Goal: Task Accomplishment & Management: Manage account settings

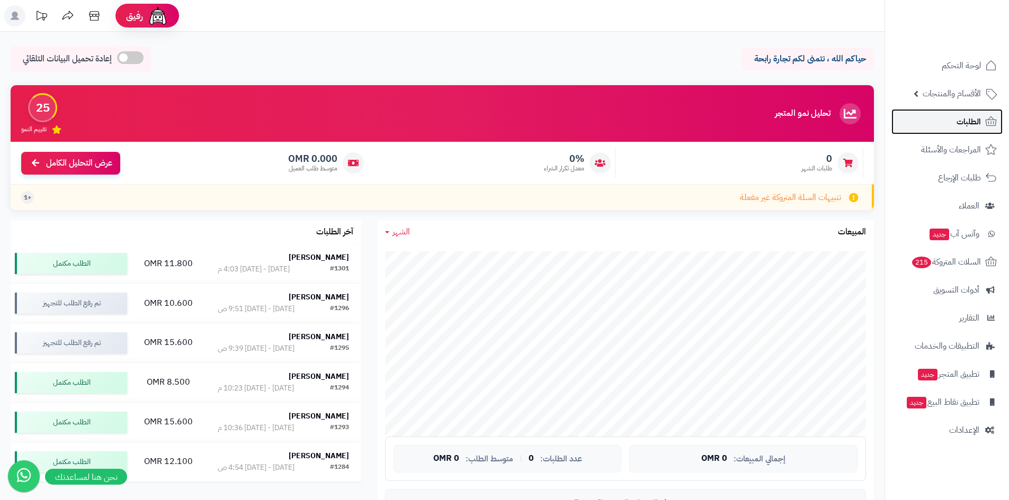
click at [971, 120] on span "الطلبات" at bounding box center [968, 121] width 24 height 15
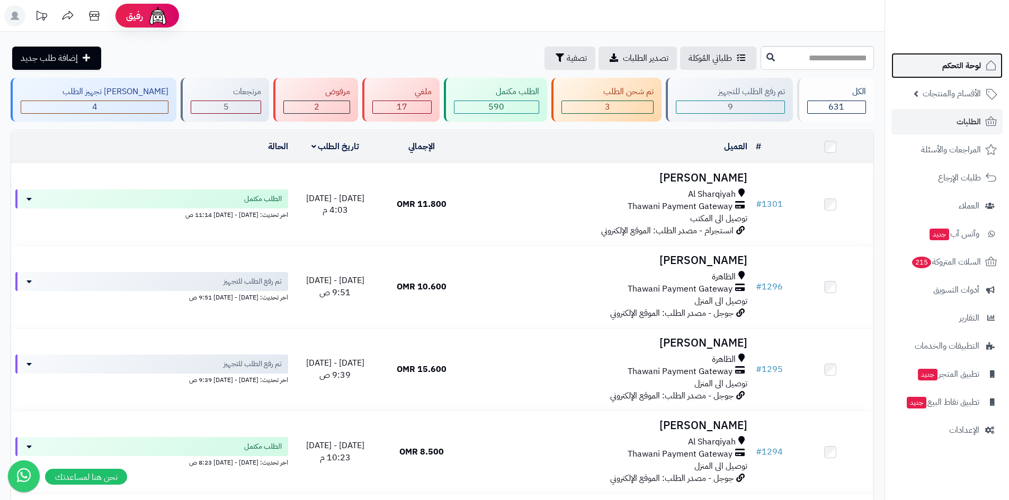
click at [963, 71] on span "لوحة التحكم" at bounding box center [961, 65] width 39 height 15
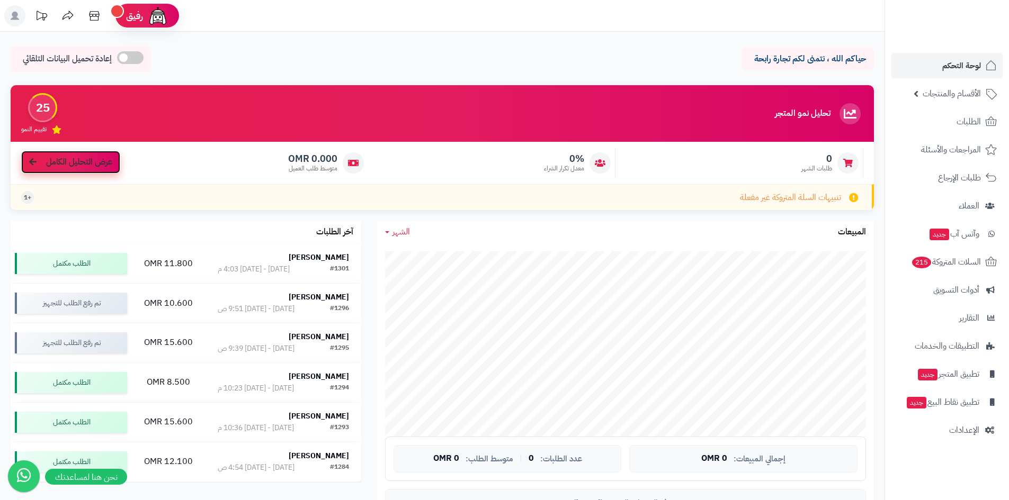
click at [87, 162] on span "عرض التحليل الكامل" at bounding box center [79, 162] width 66 height 12
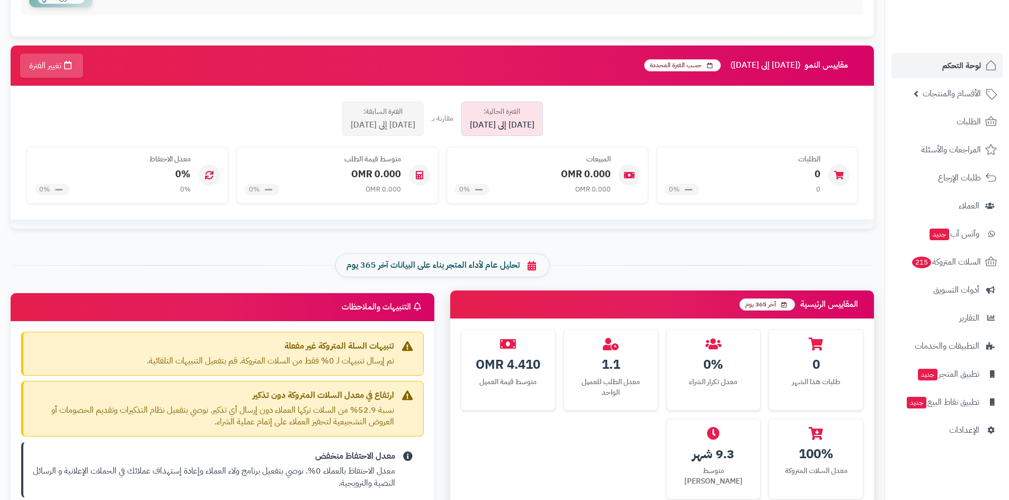
scroll to position [115, 0]
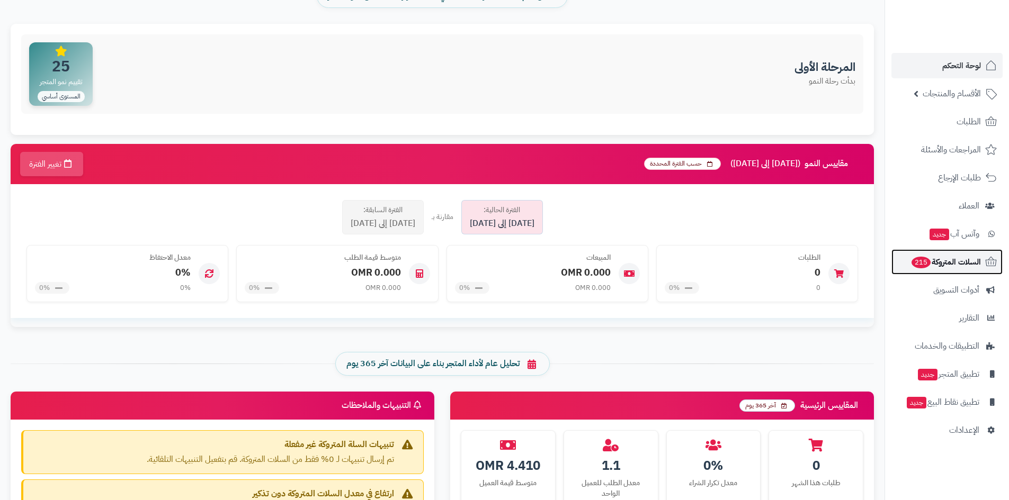
click at [926, 264] on span "215" at bounding box center [921, 263] width 20 height 12
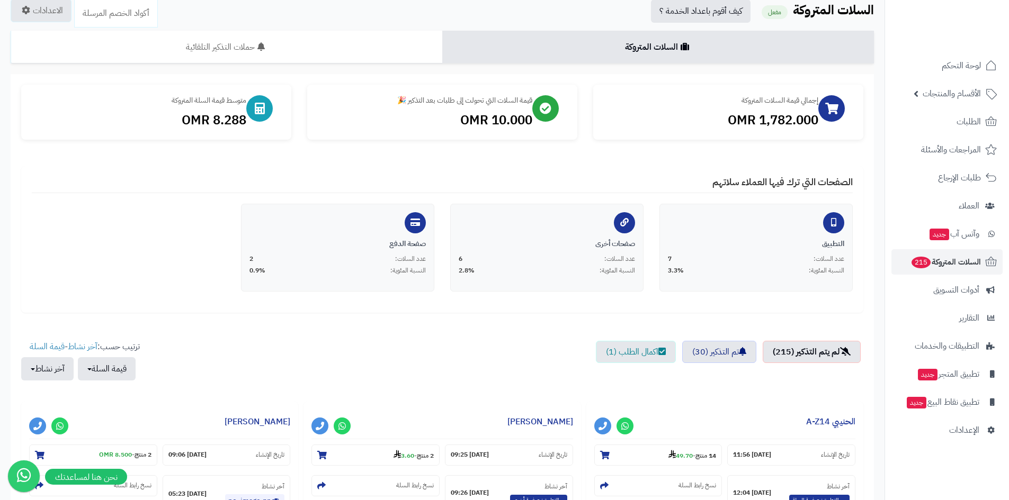
scroll to position [116, 0]
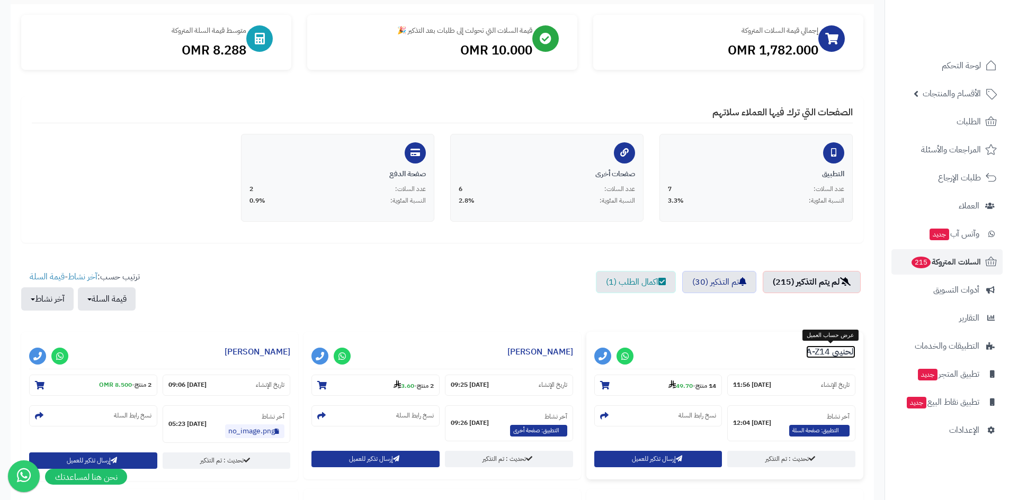
click at [840, 347] on link "‪A-Z14 الحنيبي‬‏" at bounding box center [830, 352] width 49 height 13
click at [631, 283] on link "اكمال الطلب (1)" at bounding box center [636, 282] width 80 height 22
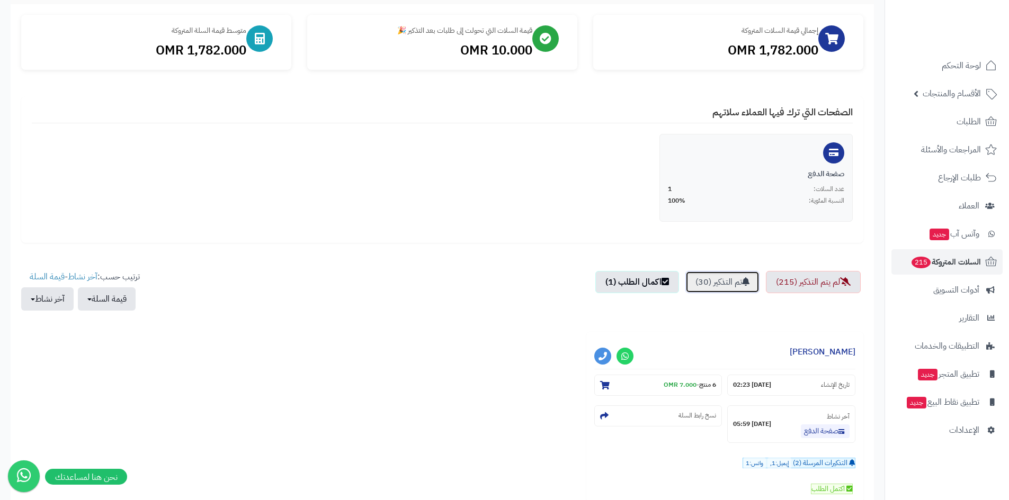
click at [738, 277] on link "تم التذكير (30)" at bounding box center [722, 282] width 74 height 22
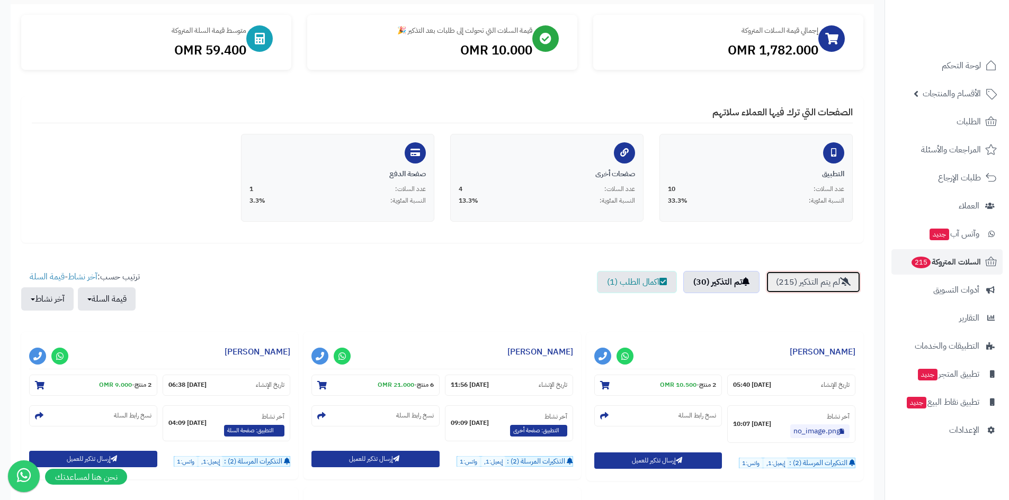
click at [812, 279] on link "لم يتم التذكير (215)" at bounding box center [813, 282] width 95 height 22
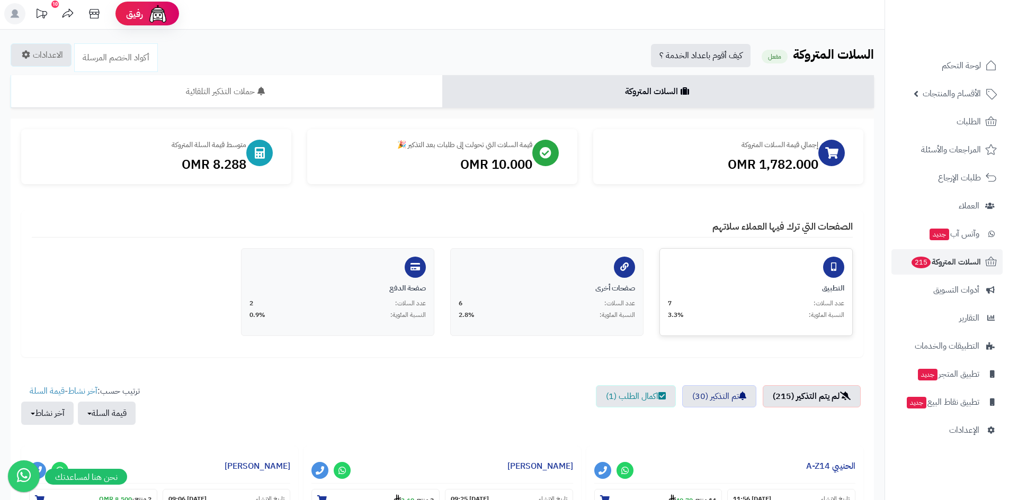
scroll to position [0, 0]
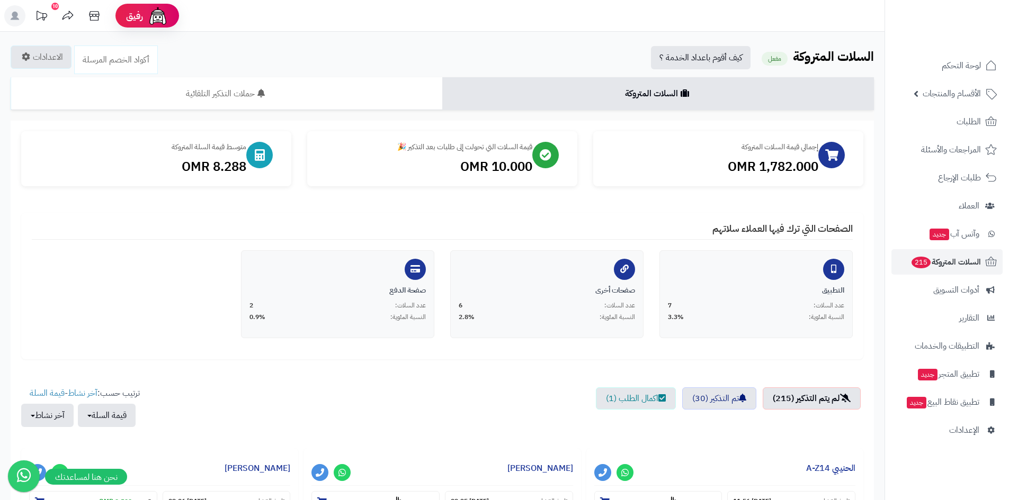
drag, startPoint x: 760, startPoint y: 261, endPoint x: 783, endPoint y: 196, distance: 68.5
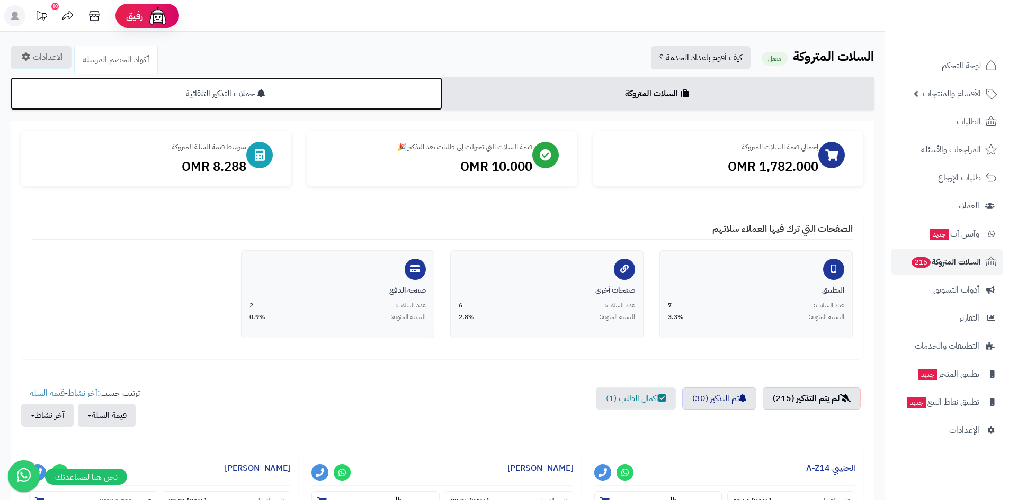
click at [231, 95] on link "حملات التذكير التلقائية" at bounding box center [227, 93] width 432 height 33
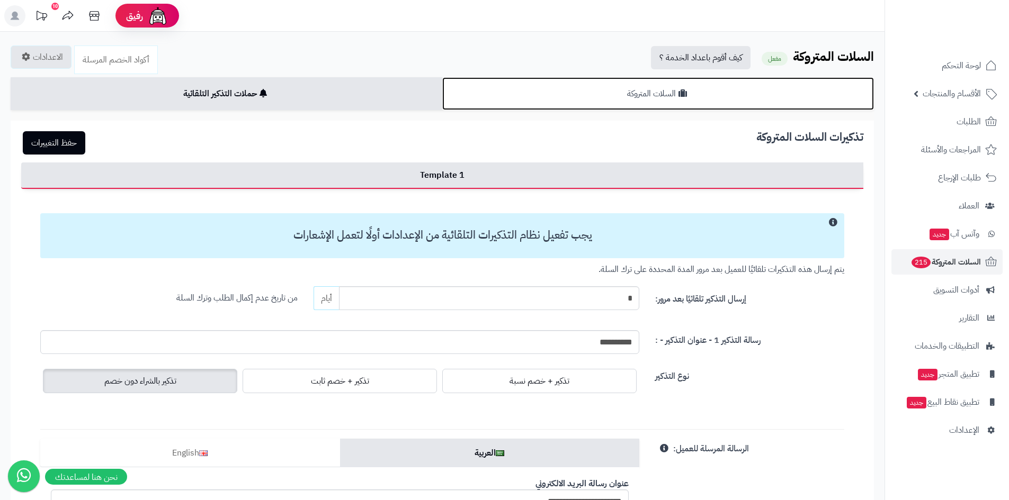
click at [552, 91] on link "السلات المتروكة" at bounding box center [658, 93] width 432 height 33
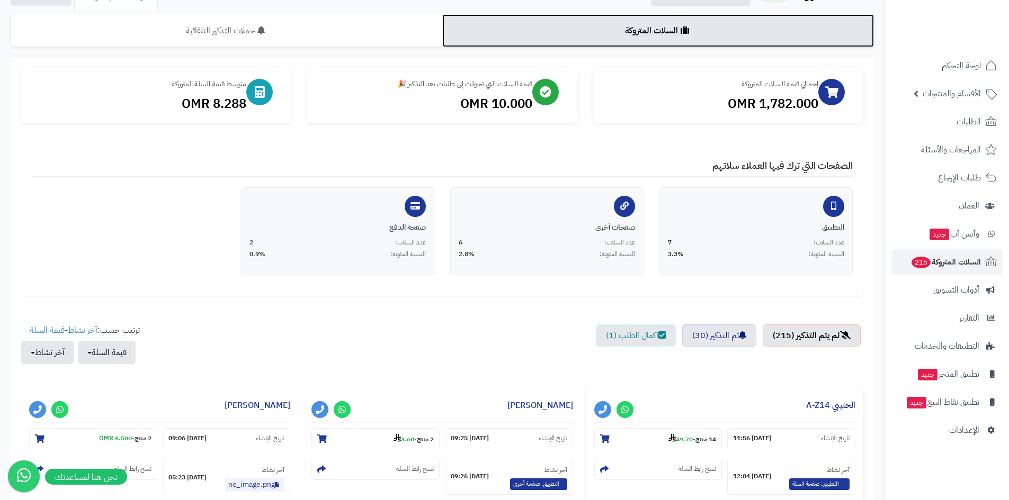
scroll to position [53, 0]
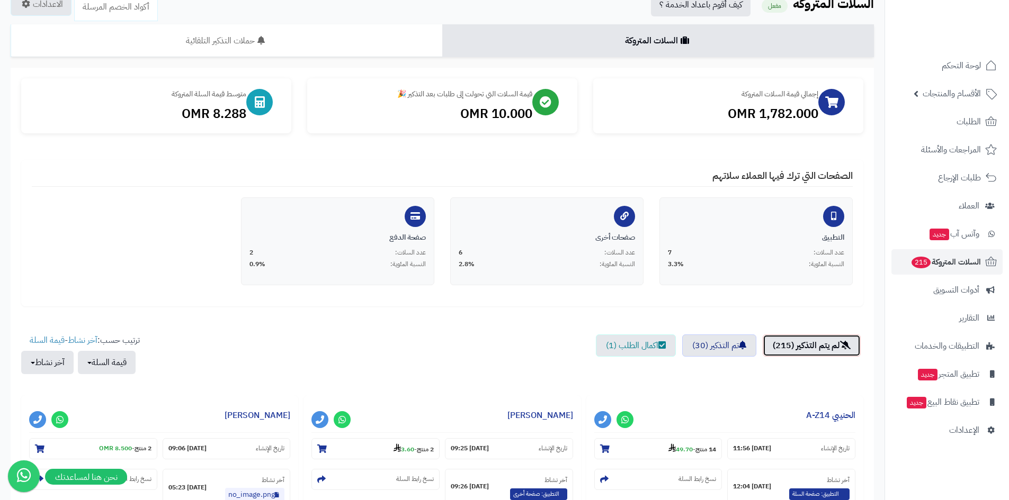
click at [807, 346] on link "لم يتم التذكير (215)" at bounding box center [812, 346] width 98 height 22
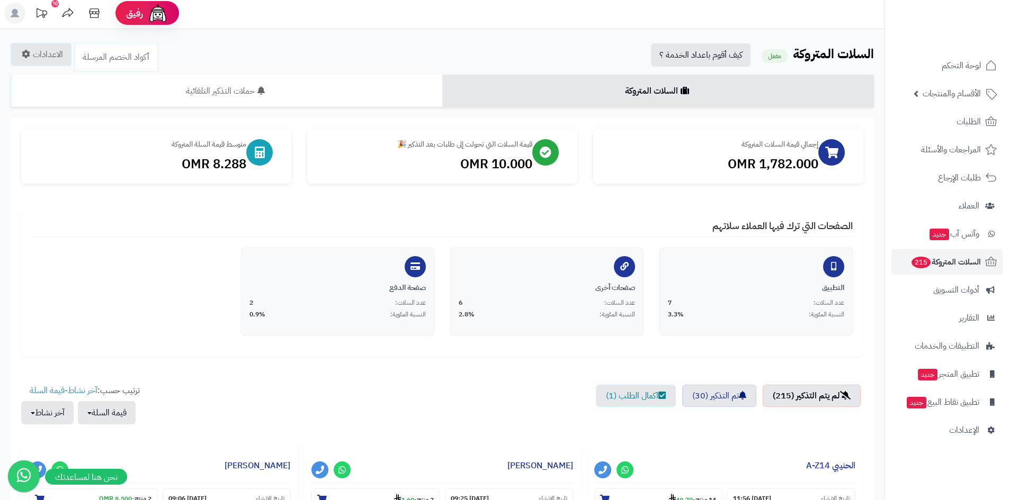
scroll to position [0, 0]
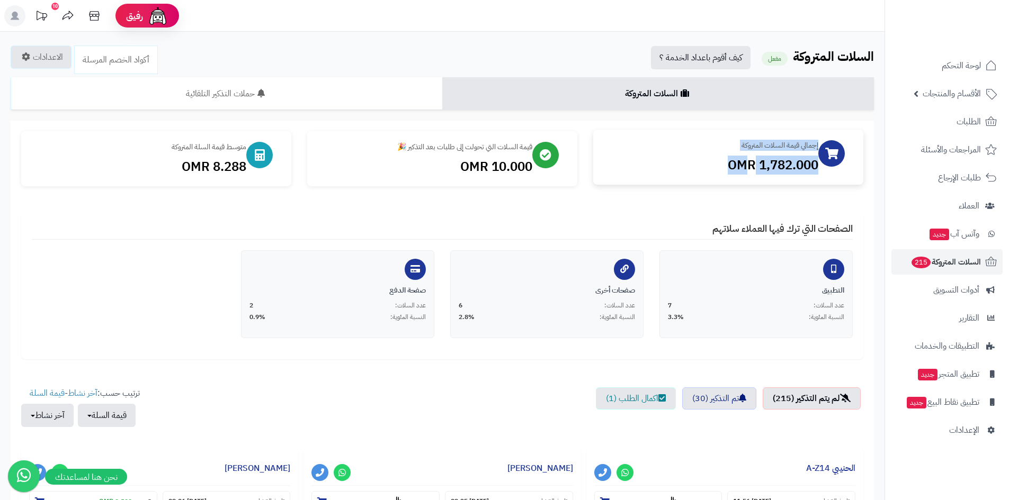
drag, startPoint x: 742, startPoint y: 165, endPoint x: 829, endPoint y: 168, distance: 86.4
click at [829, 168] on div "إجمالي قيمة السلات المتروكة 1,782.000 OMR" at bounding box center [728, 157] width 270 height 55
click at [777, 207] on div "إجمالي قيمة السلات المتروكة 1,782.000 OMR قيمة السلات التي تحولت إلى طلبات بعد …" at bounding box center [442, 245] width 842 height 228
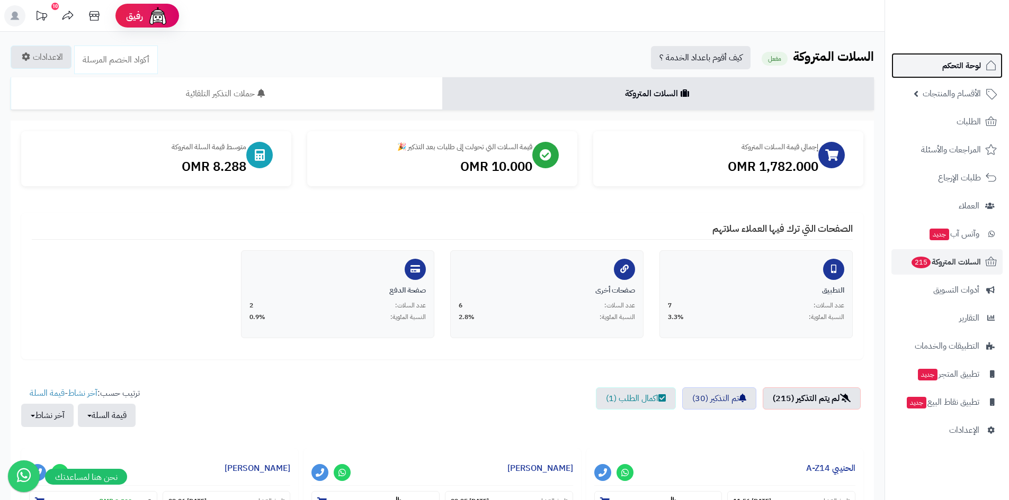
click at [963, 70] on span "لوحة التحكم" at bounding box center [961, 65] width 39 height 15
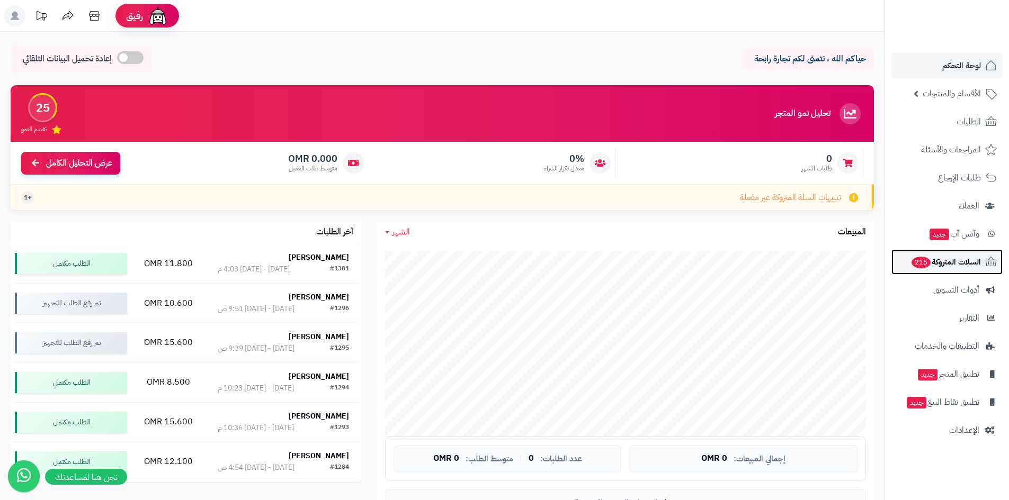
click at [972, 264] on span "السلات المتروكة 215" at bounding box center [945, 262] width 70 height 15
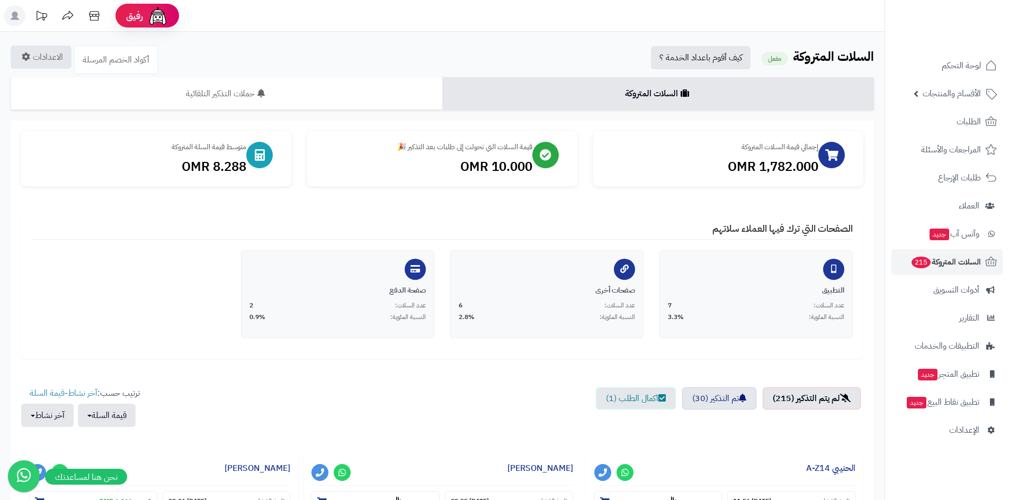
drag, startPoint x: 527, startPoint y: 424, endPoint x: 527, endPoint y: 417, distance: 6.4
click at [527, 424] on ul "لم يتم التذكير (215) تم التذكير (30) اكمال الطلب (1)" at bounding box center [442, 413] width 842 height 50
click at [432, 10] on header "رفيق ! الطلبات معالجة مكتمل إرجاع المنتجات العملاء المتواجدون الان 1440 عملاء م…" at bounding box center [504, 16] width 1009 height 32
drag, startPoint x: 413, startPoint y: 41, endPoint x: 560, endPoint y: 24, distance: 147.7
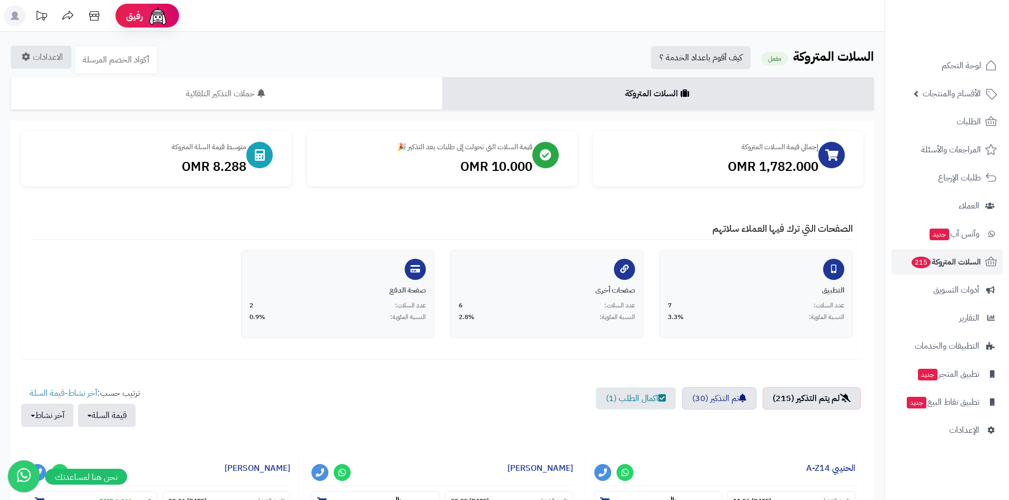
click at [562, 22] on header "رفيق ! الطلبات معالجة مكتمل إرجاع المنتجات العملاء المتواجدون الان 1440 عملاء م…" at bounding box center [504, 16] width 1009 height 32
